Goal: Task Accomplishment & Management: Manage account settings

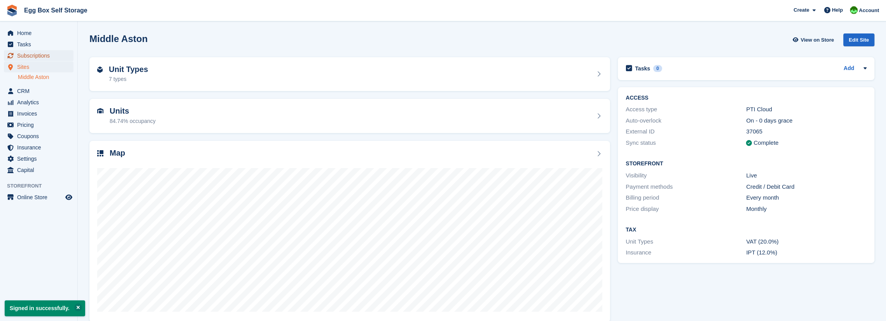
click at [39, 56] on span "Subscriptions" at bounding box center [40, 55] width 47 height 11
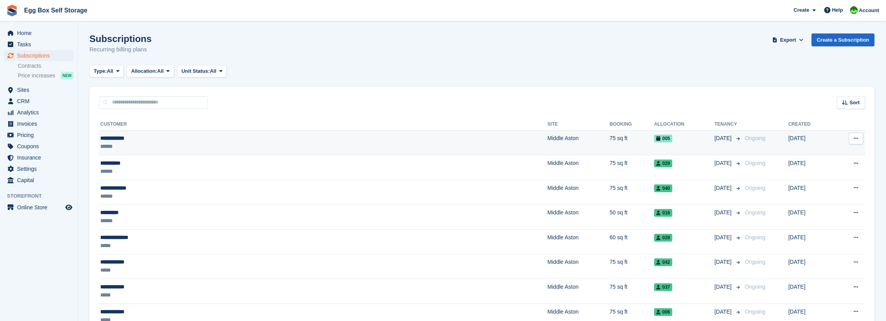
click at [128, 137] on div "**********" at bounding box center [211, 138] width 223 height 8
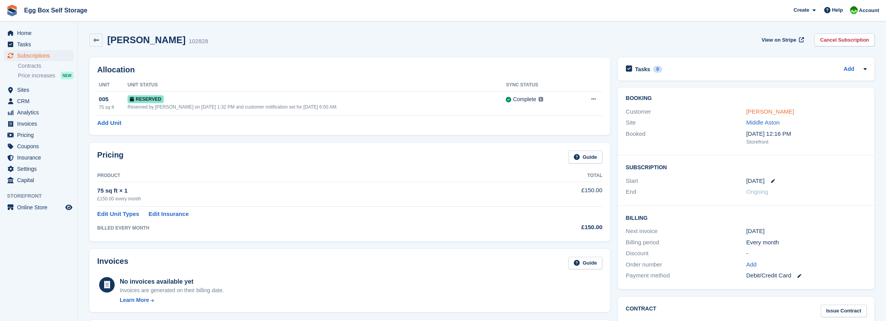
click at [754, 111] on link "[PERSON_NAME]" at bounding box center [770, 111] width 48 height 7
